Goal: Transaction & Acquisition: Book appointment/travel/reservation

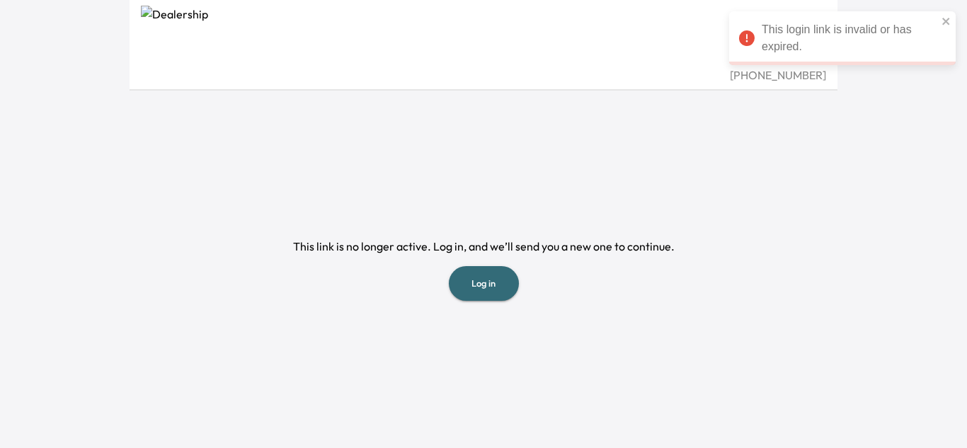
click at [497, 282] on button "Log in" at bounding box center [484, 283] width 70 height 35
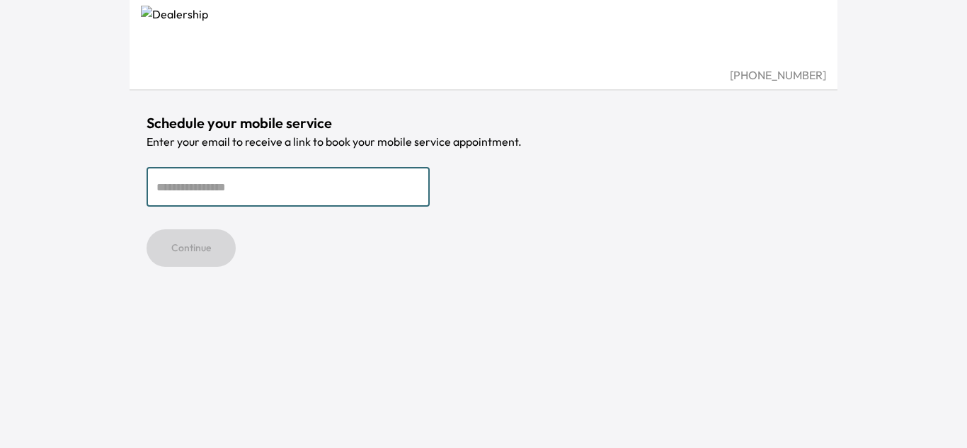
click at [275, 183] on input "email" at bounding box center [287, 187] width 283 height 40
type input "**********"
click at [207, 248] on button "Continue" at bounding box center [190, 248] width 89 height 38
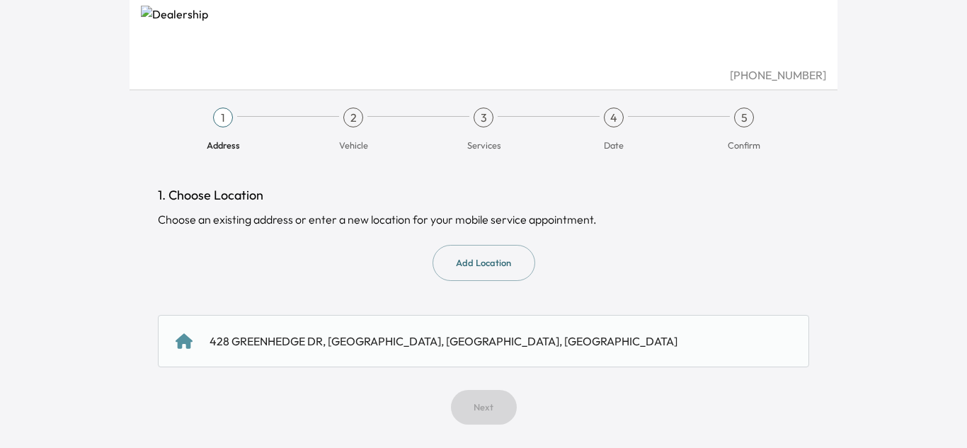
click at [461, 326] on div "428 GREENHEDGE DR, [GEOGRAPHIC_DATA], [GEOGRAPHIC_DATA], [GEOGRAPHIC_DATA]" at bounding box center [483, 341] width 651 height 52
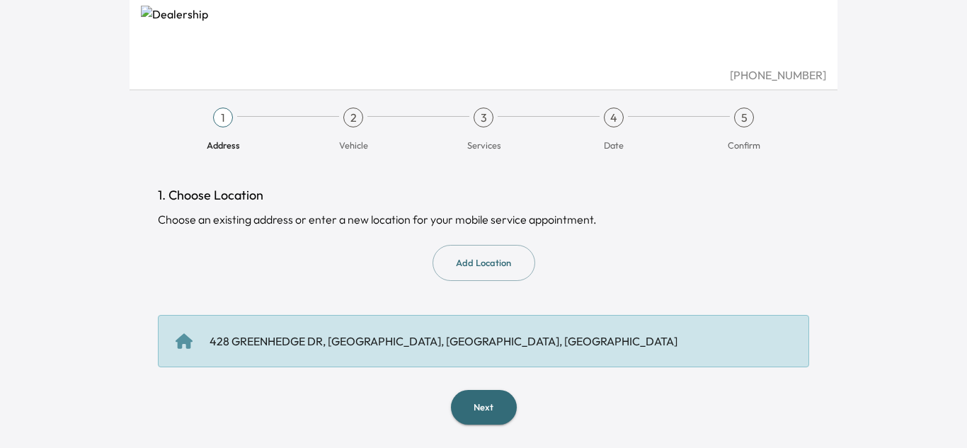
click at [478, 415] on button "Next" at bounding box center [484, 407] width 66 height 35
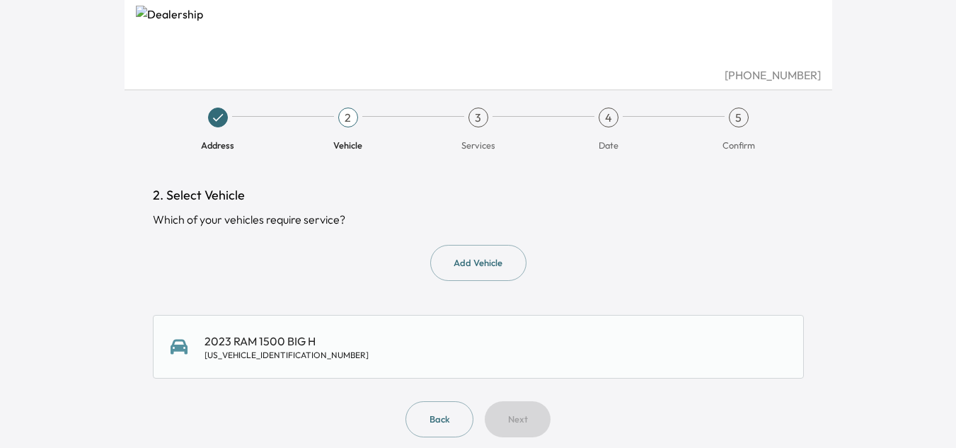
scroll to position [12, 0]
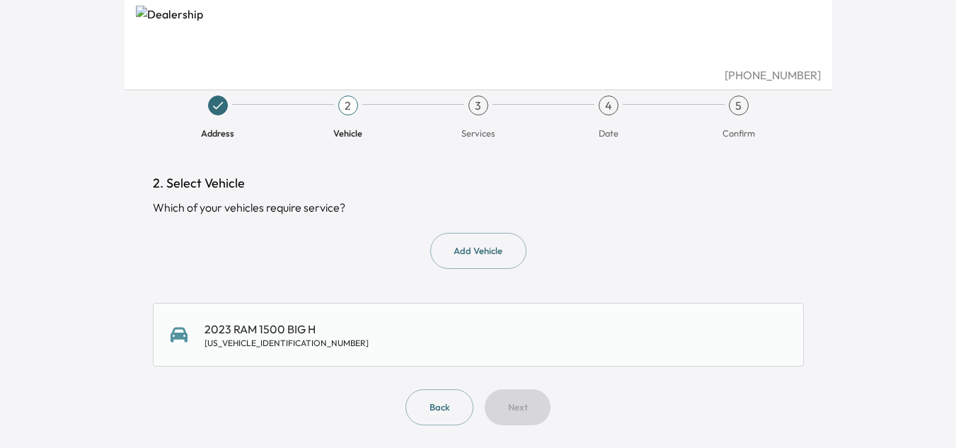
click at [362, 330] on div "2023 RAM 1500 BIG H [US_VEHICLE_IDENTIFICATION_NUMBER]" at bounding box center [479, 335] width 616 height 28
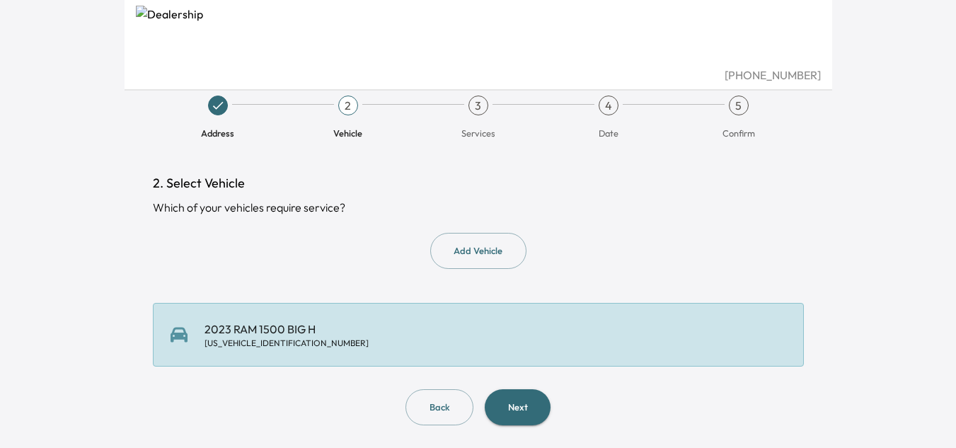
click at [527, 408] on button "Next" at bounding box center [518, 407] width 66 height 36
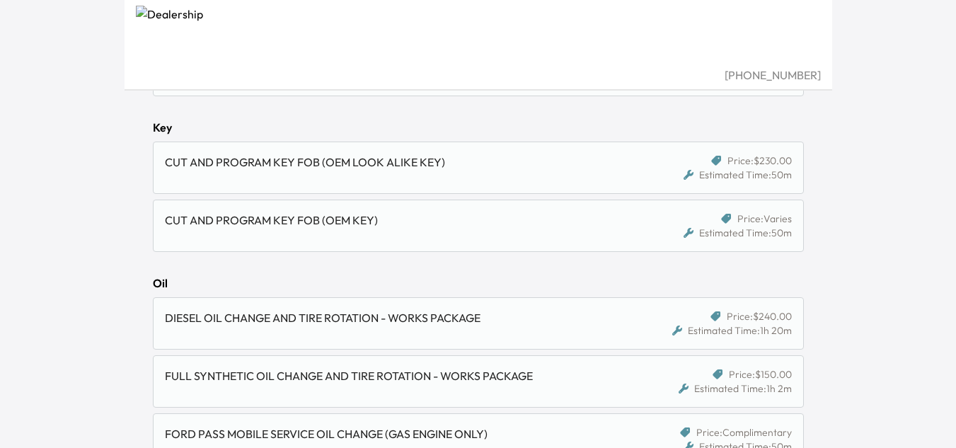
scroll to position [991, 0]
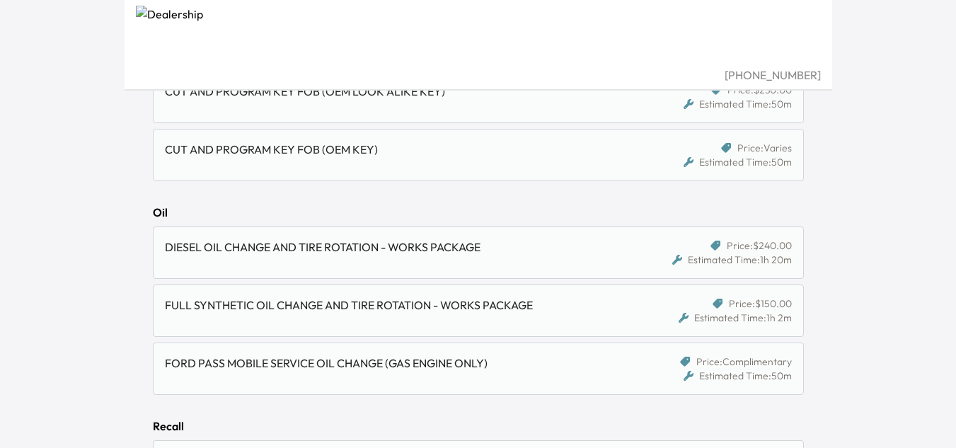
click at [509, 307] on div "FULL SYNTHETIC OIL CHANGE AND TIRE ROTATION - WORKS PACKAGE" at bounding box center [394, 304] width 459 height 17
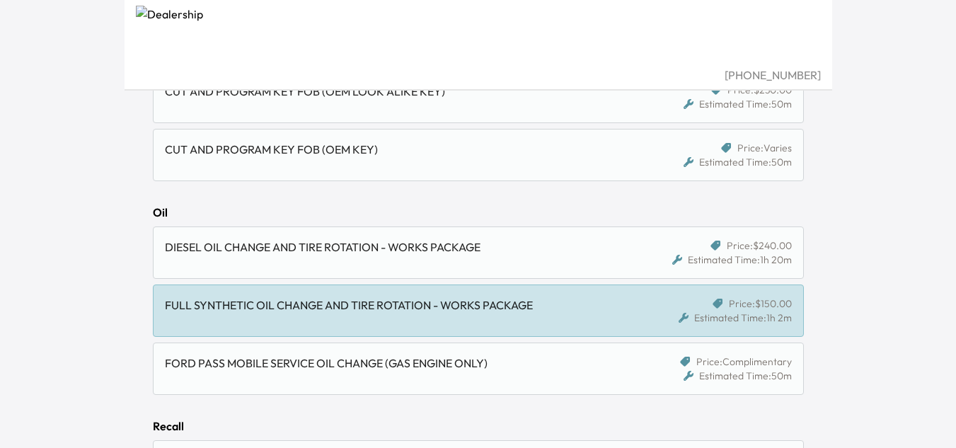
scroll to position [1117, 0]
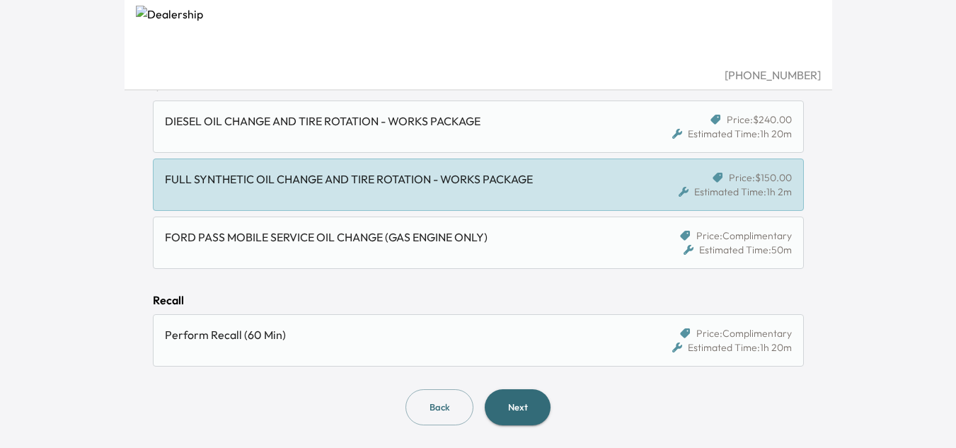
click at [531, 400] on button "Next" at bounding box center [518, 407] width 66 height 36
